Goal: Navigation & Orientation: Find specific page/section

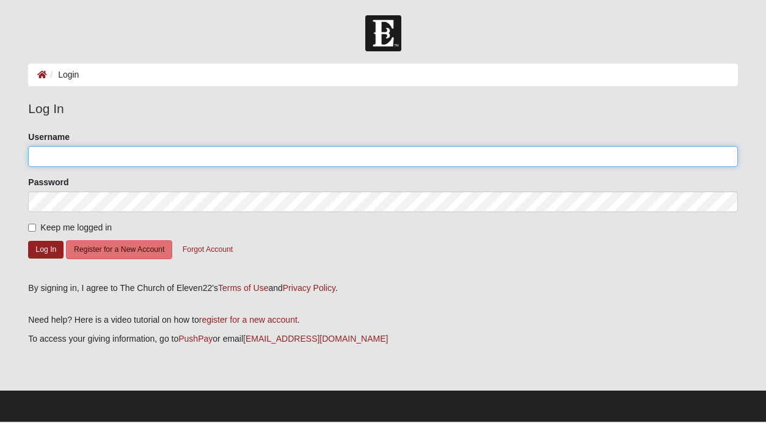
type input "ReneeBalassaitis"
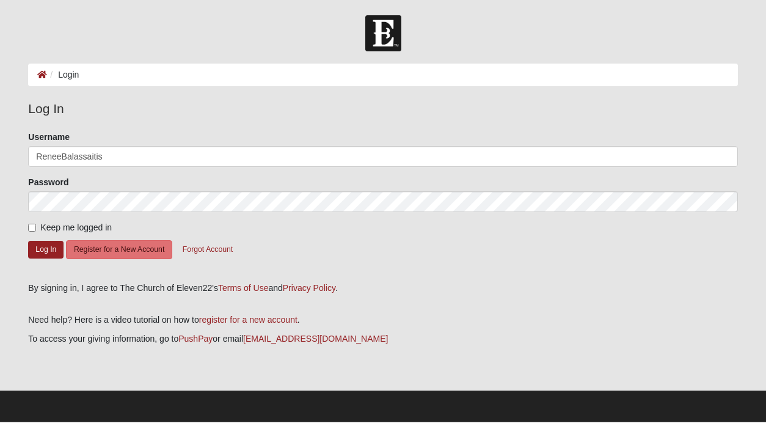
click at [27, 231] on div "Please correct the following: Username ReneeBalassaitis Password Keep me logged…" at bounding box center [383, 202] width 728 height 142
click at [32, 227] on input "Keep me logged in" at bounding box center [32, 228] width 8 height 8
checkbox input "true"
click at [46, 251] on button "Log In" at bounding box center [45, 250] width 35 height 18
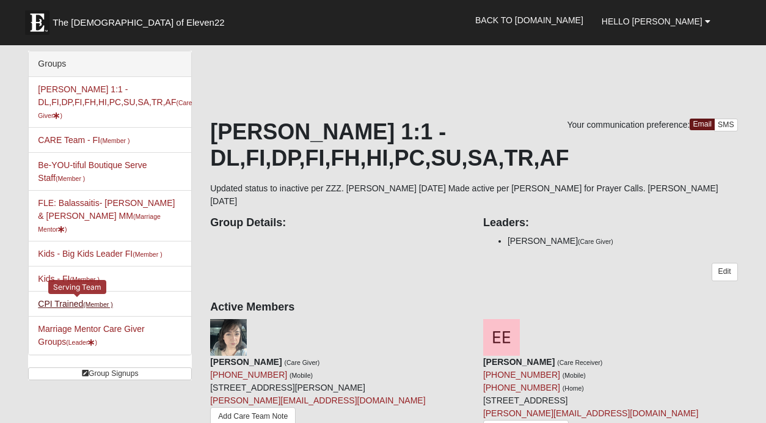
click at [68, 299] on link "CPI Trained (Member )" at bounding box center [75, 304] width 75 height 10
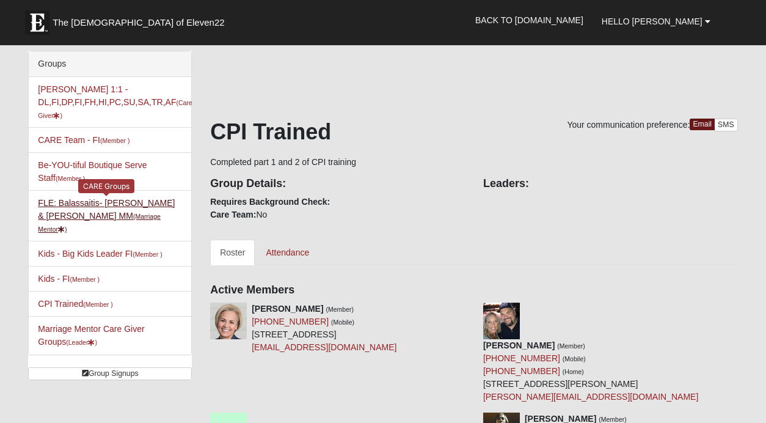
click at [115, 200] on link "FLE: Balassaitis- [PERSON_NAME] & [PERSON_NAME] MM (Marriage Mentor )" at bounding box center [106, 215] width 137 height 35
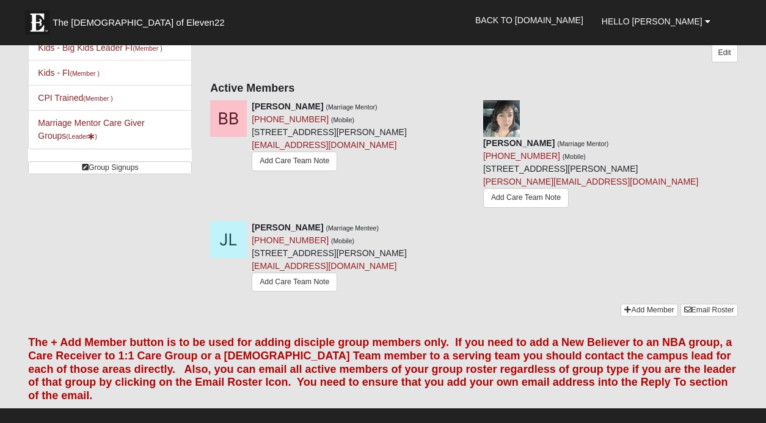
scroll to position [65, 0]
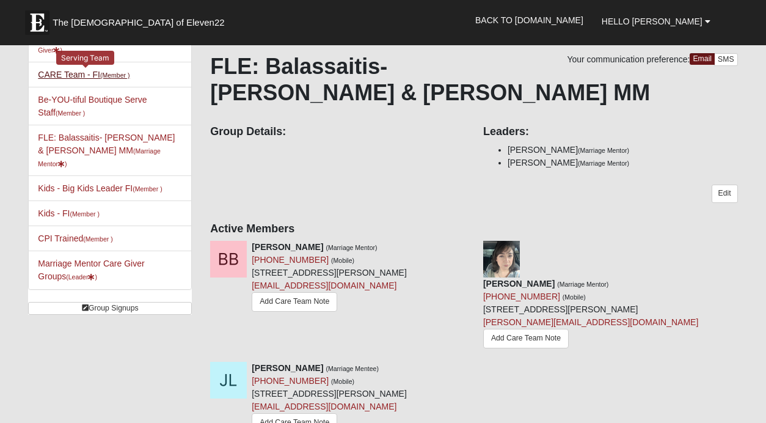
click at [65, 75] on link "CARE Team - FI (Member )" at bounding box center [84, 75] width 92 height 10
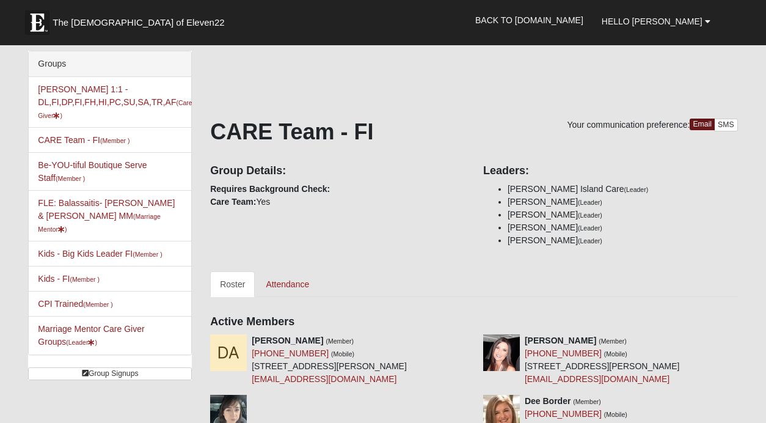
click at [39, 21] on img at bounding box center [37, 22] width 24 height 24
